Goal: Task Accomplishment & Management: Use online tool/utility

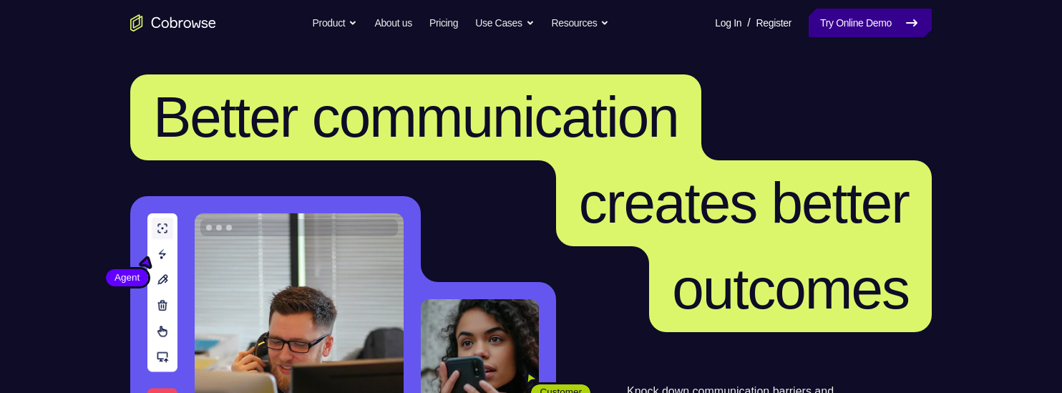
click at [884, 24] on link "Try Online Demo" at bounding box center [869, 23] width 123 height 29
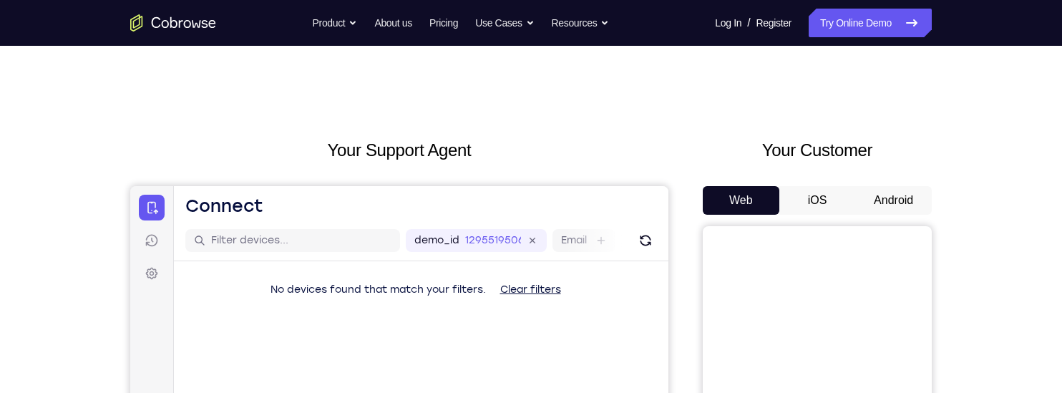
click at [885, 190] on button "Android" at bounding box center [893, 200] width 77 height 29
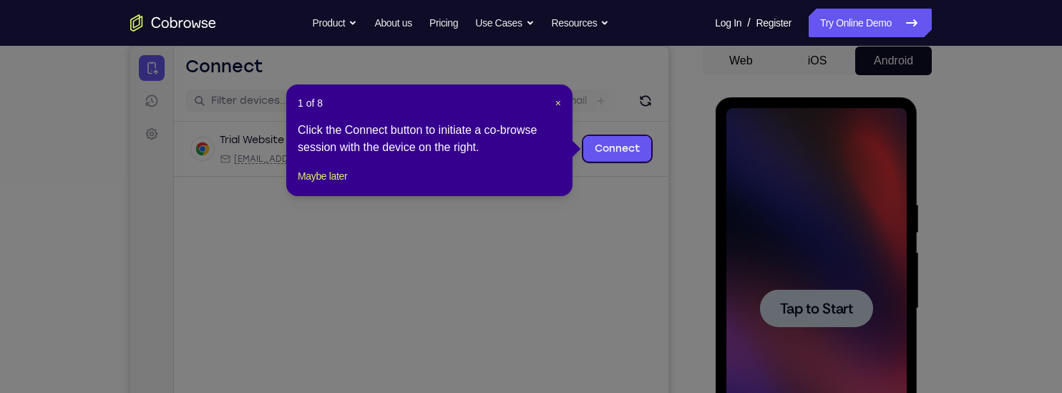
click at [841, 303] on icon at bounding box center [531, 196] width 1062 height 393
click at [600, 149] on link "Connect" at bounding box center [617, 149] width 68 height 26
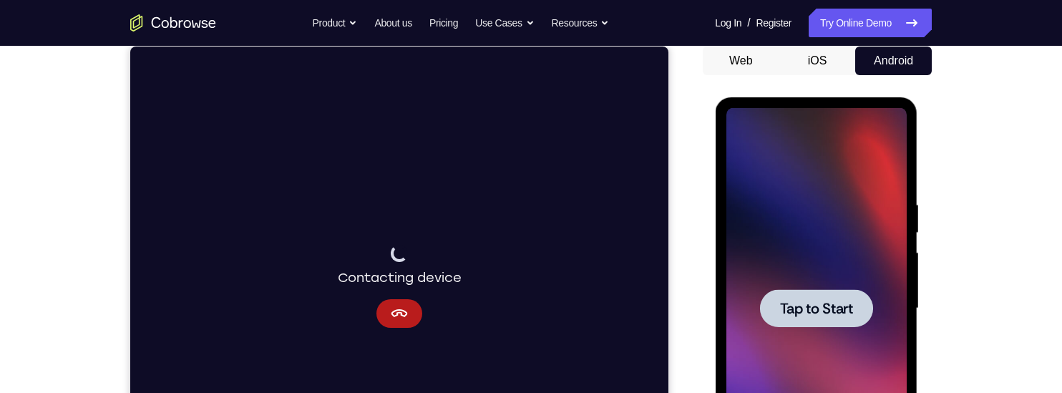
click at [808, 312] on span "Tap to Start" at bounding box center [815, 308] width 73 height 14
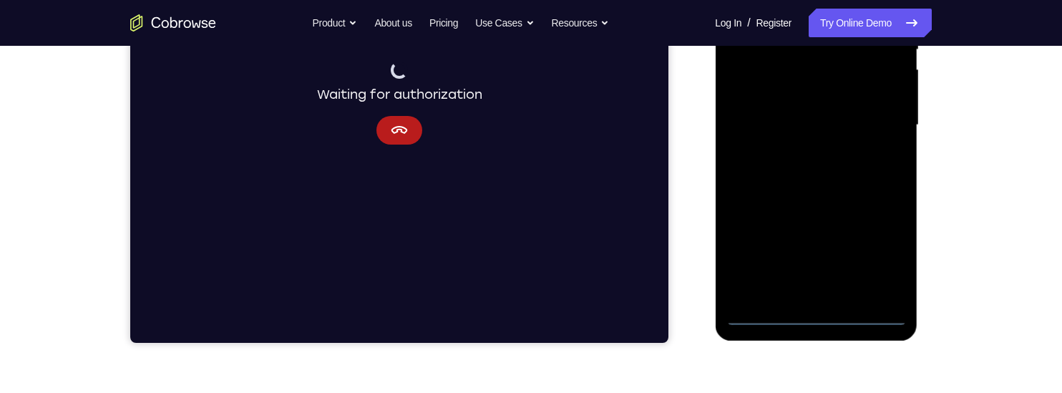
scroll to position [336, 0]
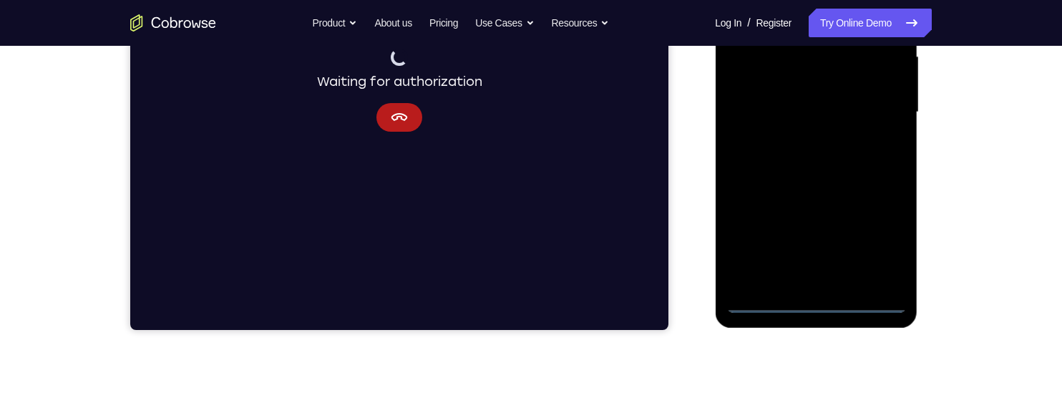
click at [814, 304] on div at bounding box center [815, 112] width 180 height 401
click at [865, 238] on div at bounding box center [815, 112] width 180 height 401
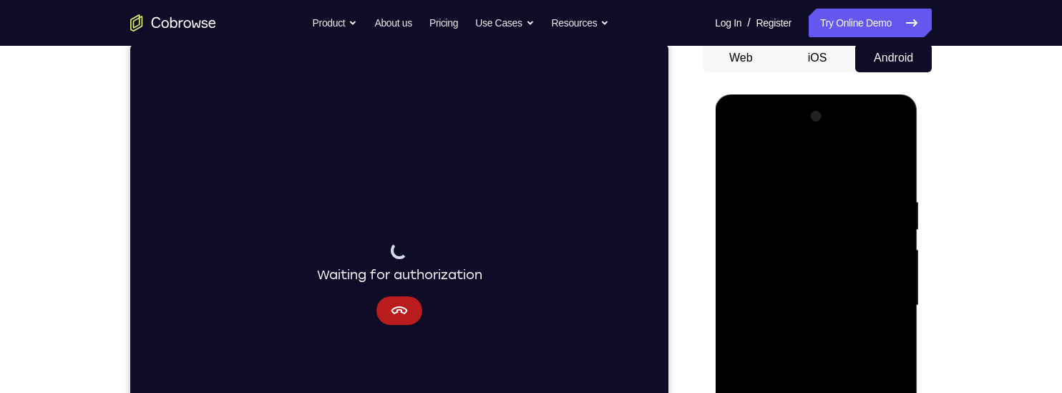
scroll to position [132, 0]
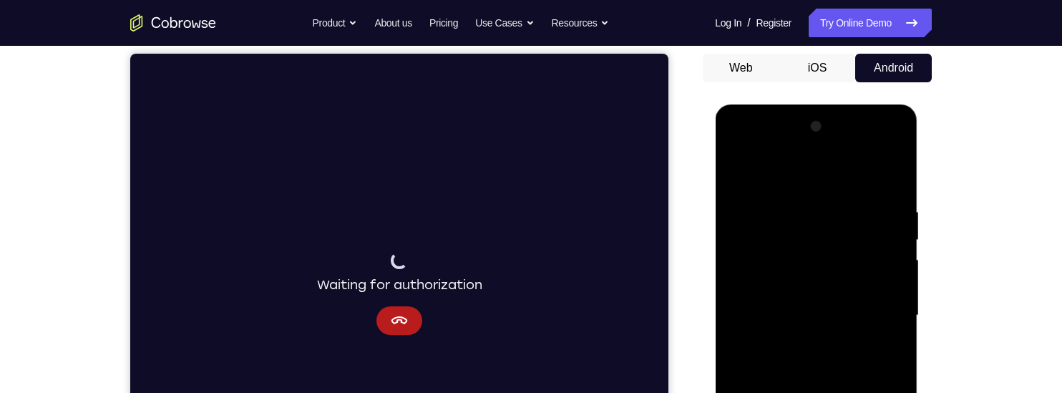
click at [735, 152] on div at bounding box center [815, 315] width 180 height 401
click at [798, 237] on div at bounding box center [815, 315] width 180 height 401
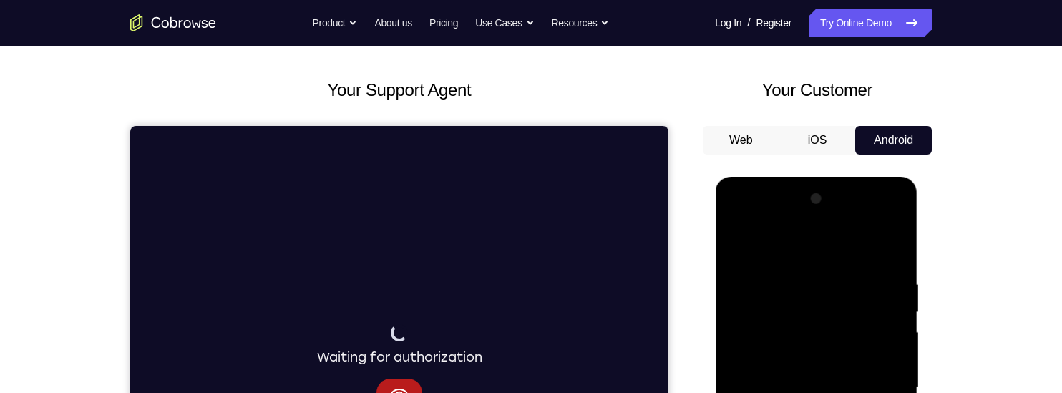
scroll to position [59, 0]
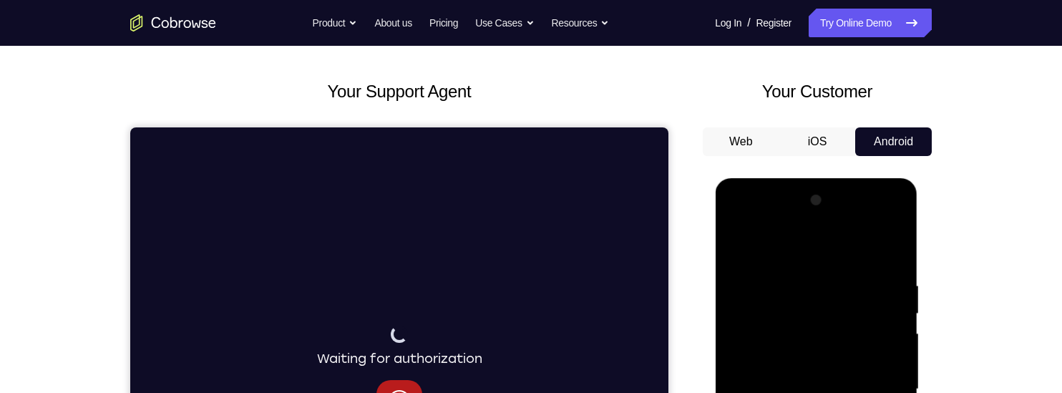
click at [788, 277] on div at bounding box center [815, 389] width 180 height 401
click at [744, 336] on div at bounding box center [815, 389] width 180 height 401
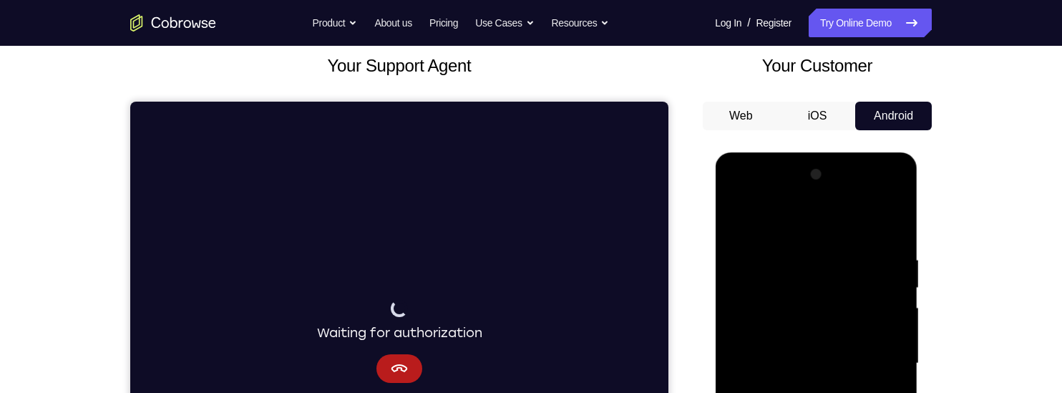
scroll to position [92, 0]
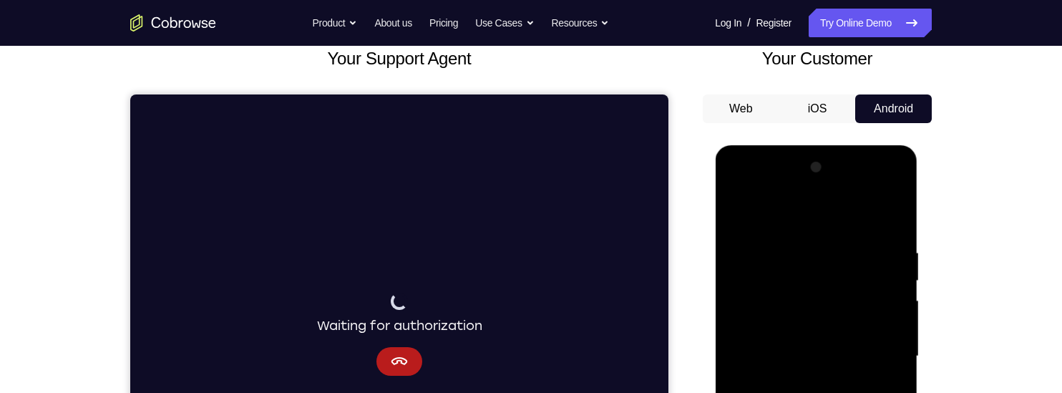
click at [751, 280] on div at bounding box center [815, 356] width 180 height 401
click at [800, 293] on div at bounding box center [815, 356] width 180 height 401
click at [785, 307] on div at bounding box center [815, 356] width 180 height 401
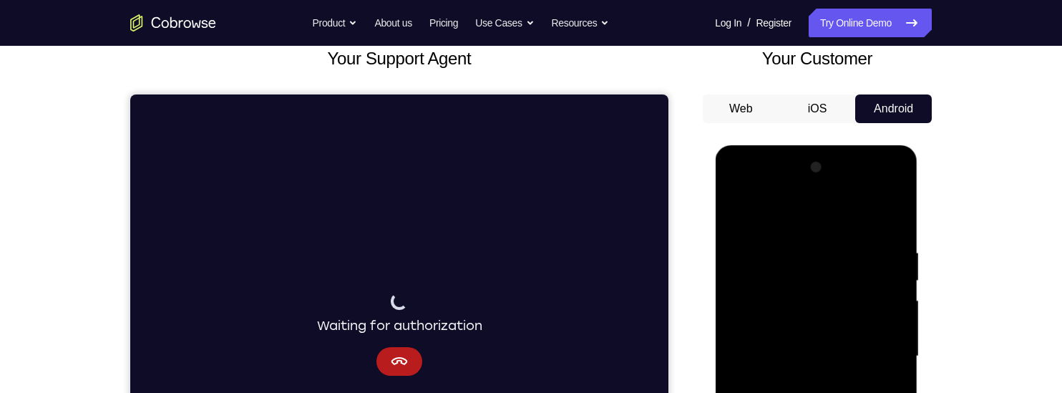
click at [785, 307] on div at bounding box center [815, 356] width 180 height 401
click at [806, 305] on div at bounding box center [815, 356] width 180 height 401
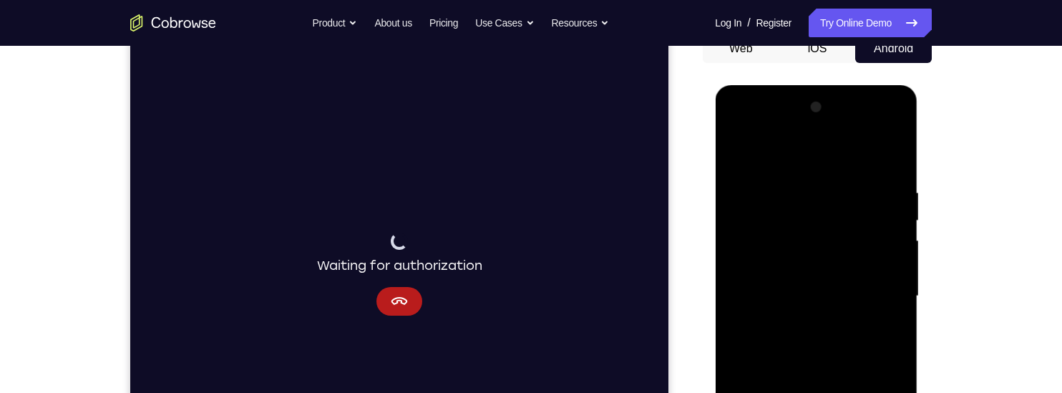
scroll to position [152, 0]
click at [778, 243] on div at bounding box center [815, 295] width 180 height 401
click at [847, 357] on div at bounding box center [815, 295] width 180 height 401
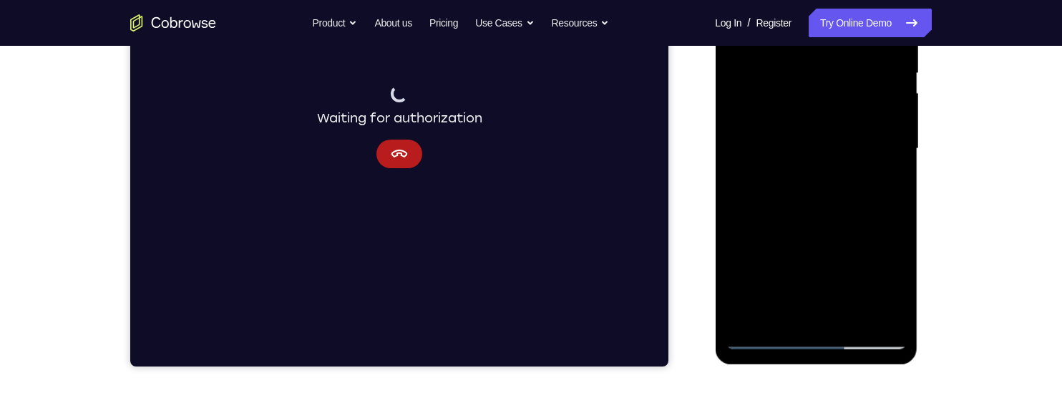
scroll to position [300, 0]
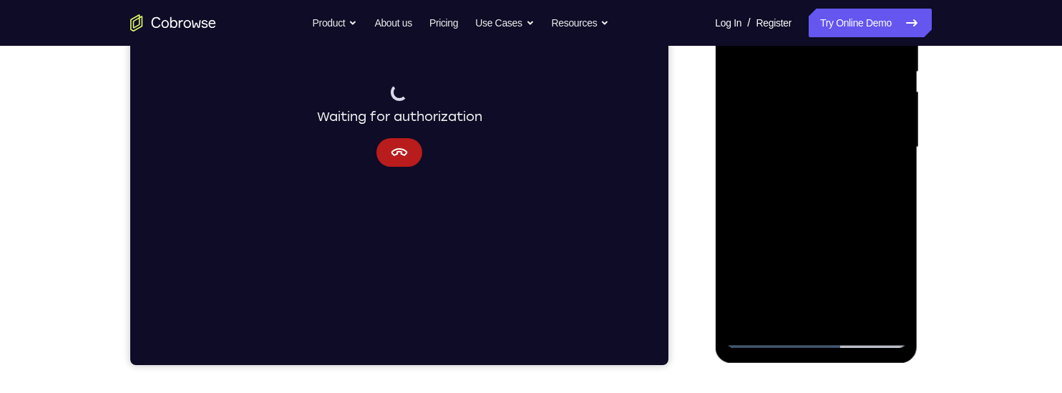
click at [783, 156] on div at bounding box center [815, 147] width 180 height 401
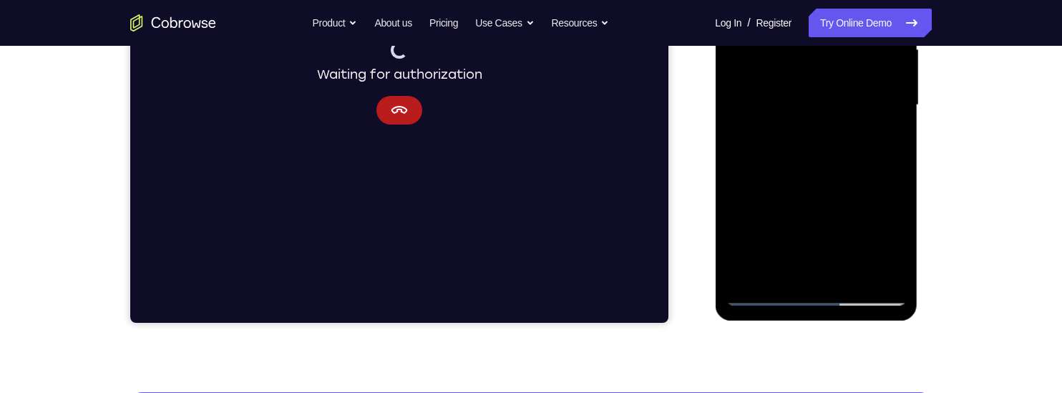
scroll to position [343, 0]
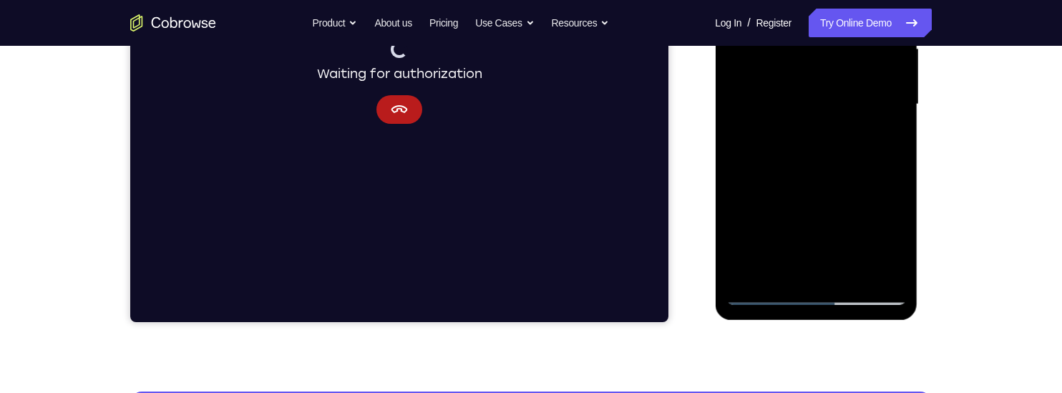
click at [852, 164] on div at bounding box center [815, 104] width 180 height 401
click at [798, 150] on div at bounding box center [815, 104] width 180 height 401
click at [844, 192] on div at bounding box center [815, 104] width 180 height 401
click at [869, 195] on div at bounding box center [815, 104] width 180 height 401
click at [856, 183] on div at bounding box center [815, 104] width 180 height 401
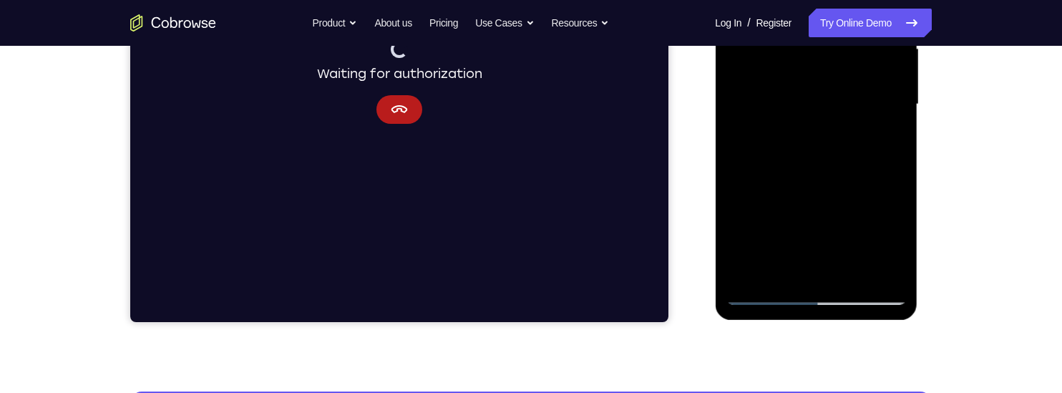
click at [870, 151] on div at bounding box center [815, 104] width 180 height 401
click at [854, 188] on div at bounding box center [815, 104] width 180 height 401
click at [800, 138] on div at bounding box center [815, 104] width 180 height 401
click at [836, 190] on div at bounding box center [815, 104] width 180 height 401
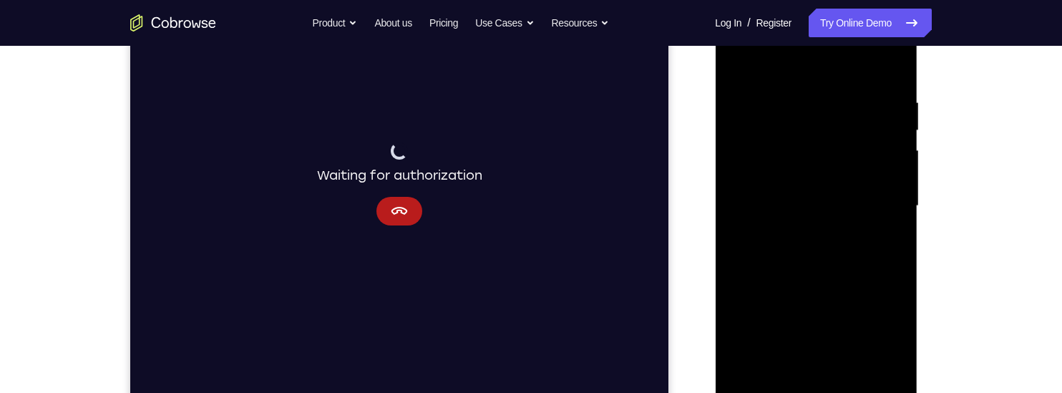
scroll to position [243, 0]
click at [876, 101] on div at bounding box center [815, 204] width 180 height 401
click at [884, 207] on div at bounding box center [815, 204] width 180 height 401
click at [854, 205] on div at bounding box center [815, 204] width 180 height 401
click at [844, 268] on div at bounding box center [815, 204] width 180 height 401
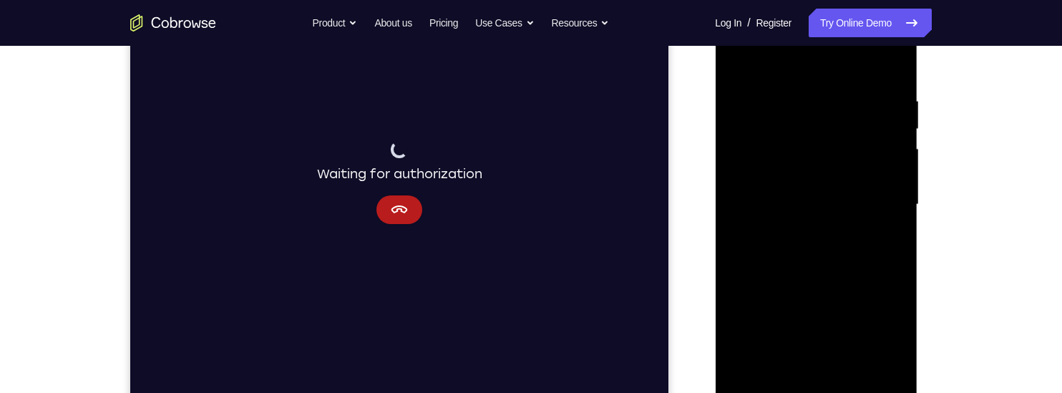
click at [871, 265] on div at bounding box center [815, 204] width 180 height 401
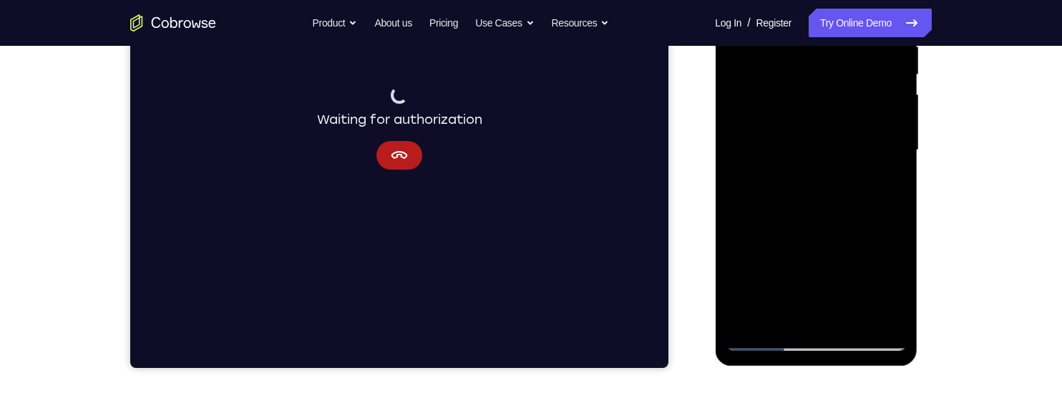
scroll to position [302, 0]
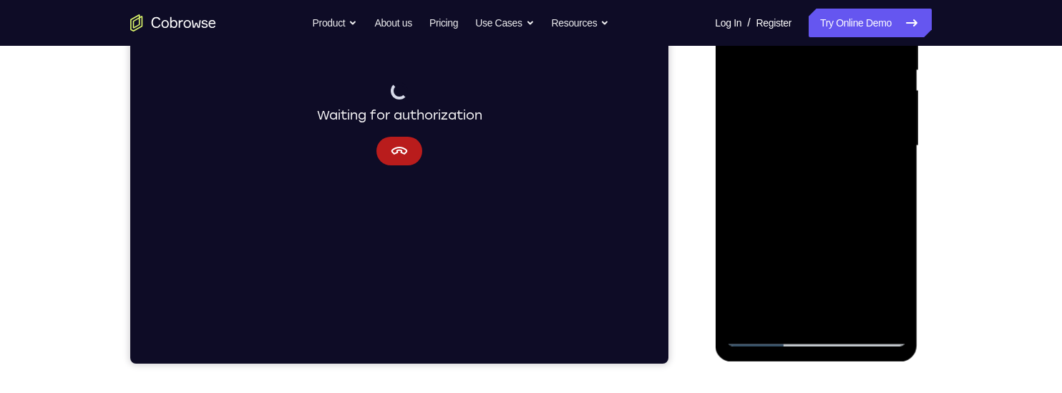
click at [843, 231] on div at bounding box center [815, 146] width 180 height 401
click at [875, 235] on div at bounding box center [815, 146] width 180 height 401
click at [855, 233] on div at bounding box center [815, 146] width 180 height 401
click at [844, 182] on div at bounding box center [815, 146] width 180 height 401
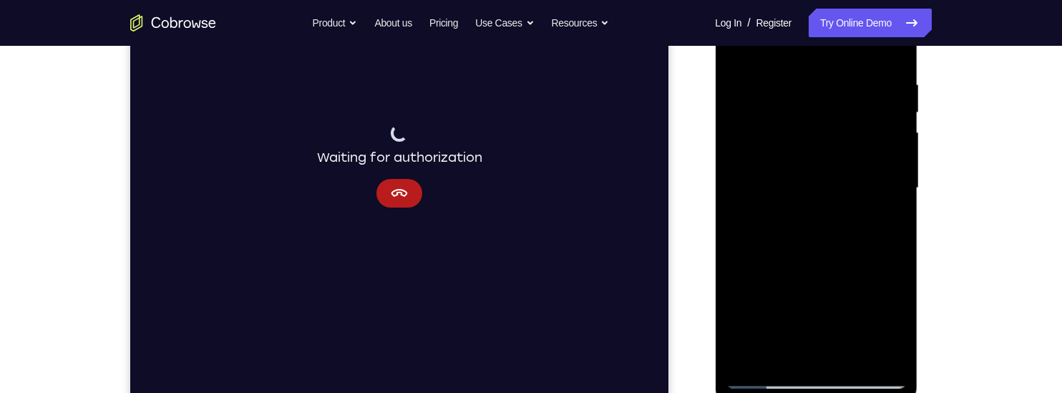
scroll to position [259, 0]
click at [879, 94] on div at bounding box center [815, 189] width 180 height 401
click at [880, 84] on div at bounding box center [815, 189] width 180 height 401
click at [821, 181] on div at bounding box center [815, 189] width 180 height 401
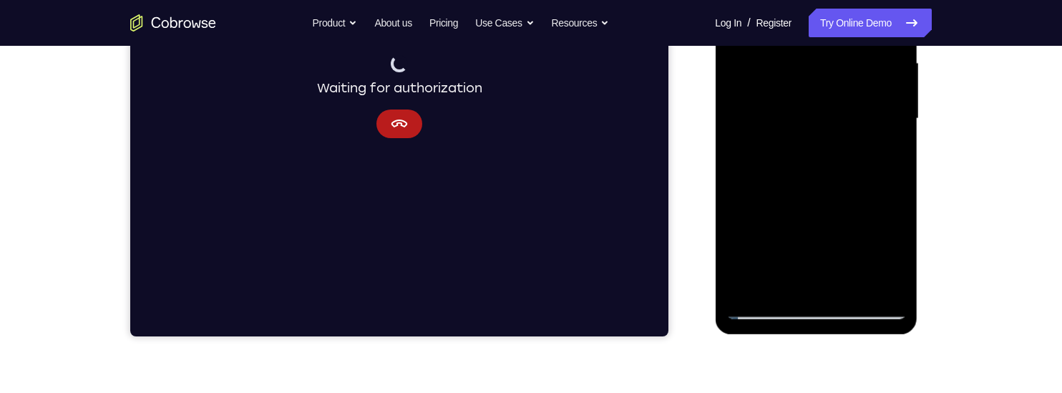
scroll to position [333, 0]
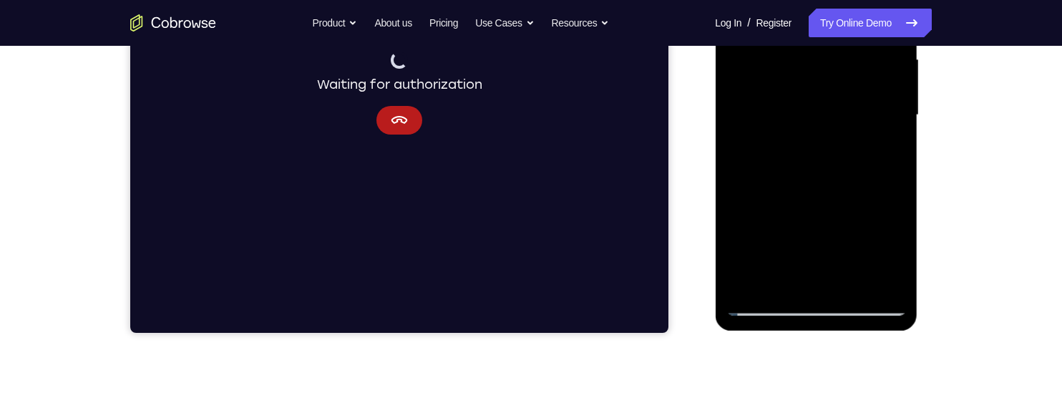
click at [821, 178] on div at bounding box center [815, 115] width 180 height 401
click at [884, 132] on div at bounding box center [815, 115] width 180 height 401
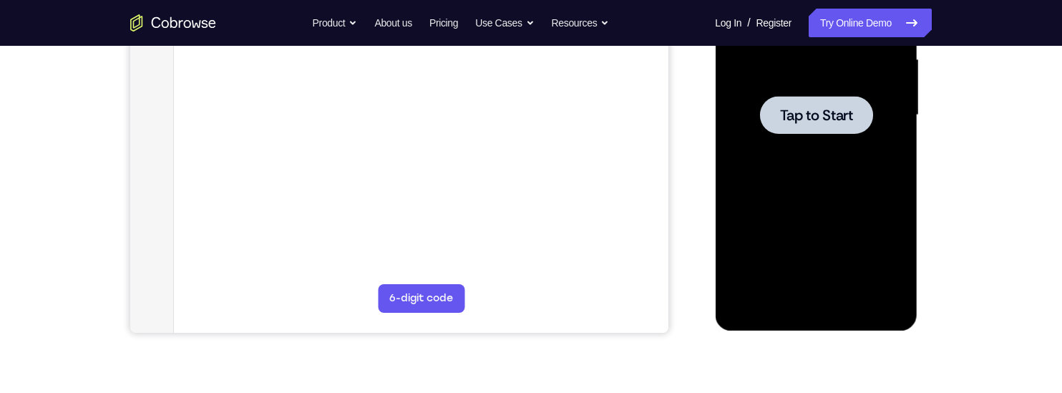
click at [830, 109] on span "Tap to Start" at bounding box center [815, 115] width 73 height 14
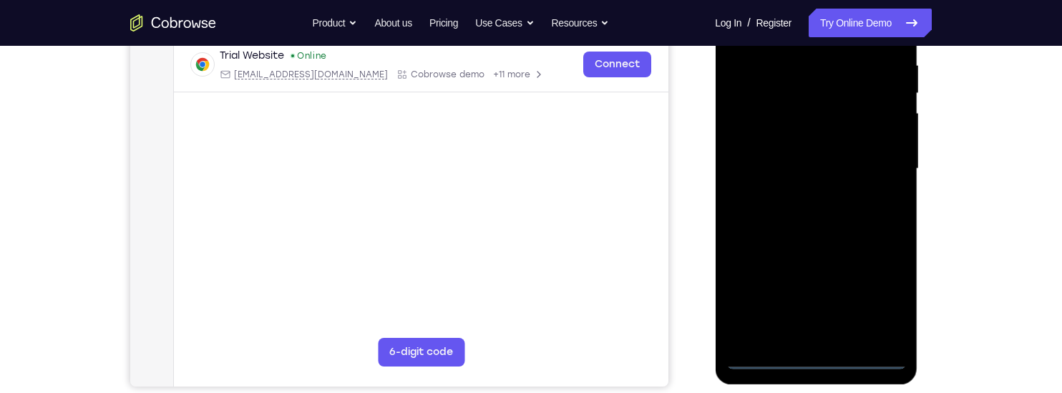
scroll to position [280, 0]
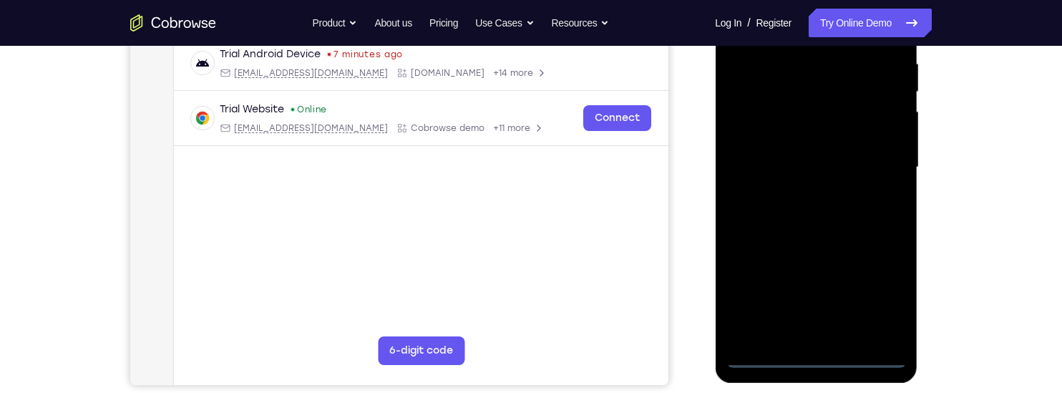
click at [816, 356] on div at bounding box center [815, 167] width 180 height 401
click at [798, 329] on div at bounding box center [815, 167] width 180 height 401
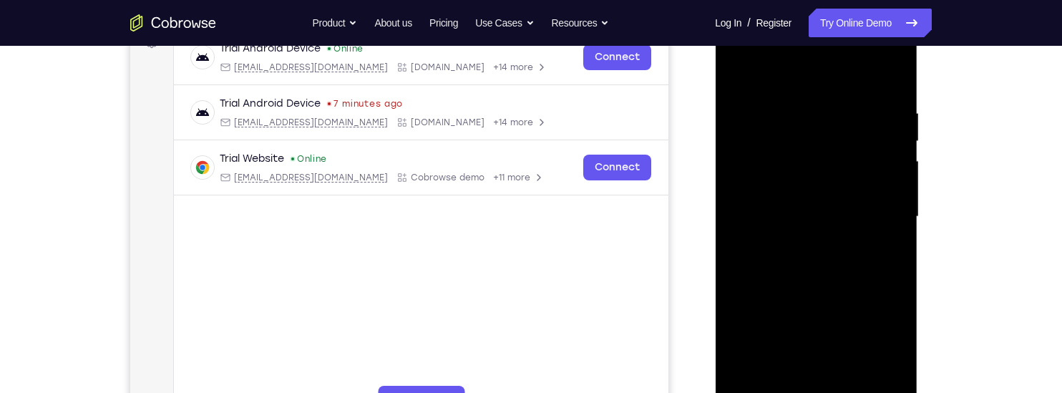
scroll to position [233, 0]
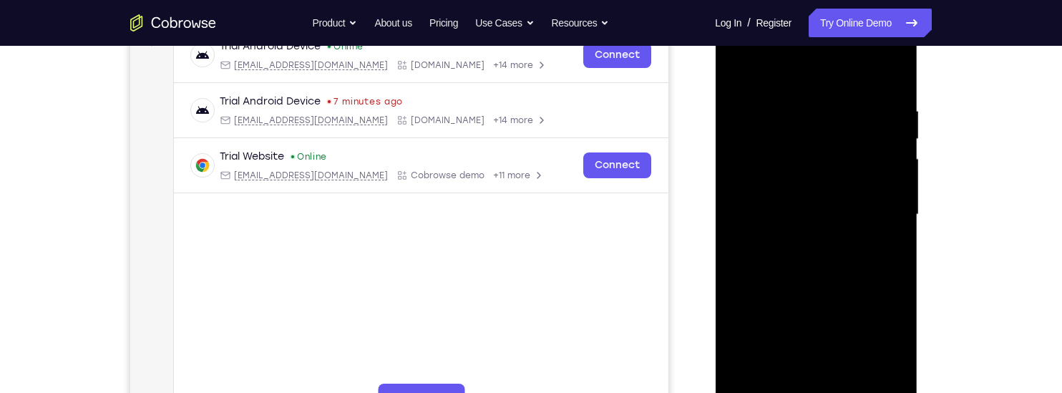
click at [889, 48] on div at bounding box center [815, 214] width 180 height 401
